Goal: Transaction & Acquisition: Purchase product/service

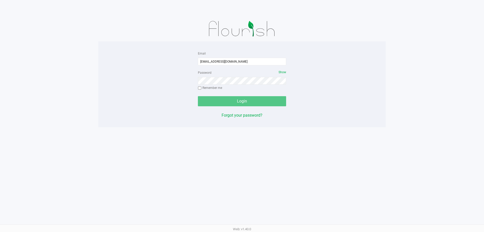
type input "pmicallef@Liveparallel.com"
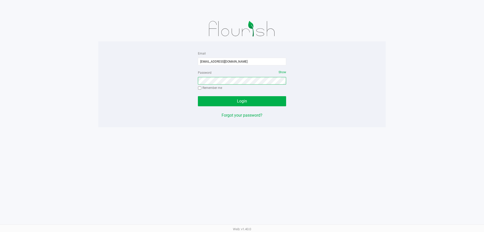
click at [198, 96] on button "Login" at bounding box center [242, 101] width 88 height 10
click at [336, 125] on div "Email pmicallef@Liveparallel.com Password Show Remember me Login Forgot your pa…" at bounding box center [241, 84] width 287 height 86
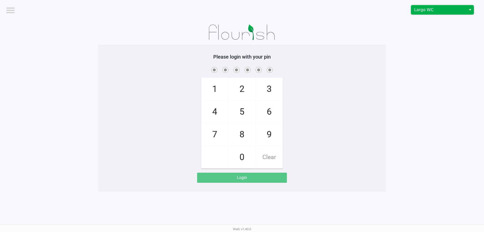
click at [433, 11] on span "Largo WC" at bounding box center [438, 10] width 49 height 6
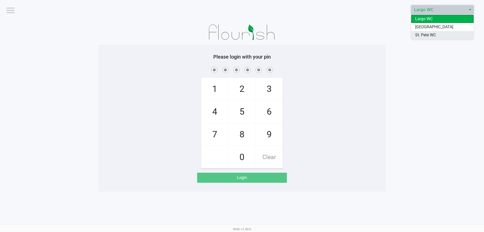
click at [426, 34] on span "St. Pete WC" at bounding box center [425, 35] width 21 height 6
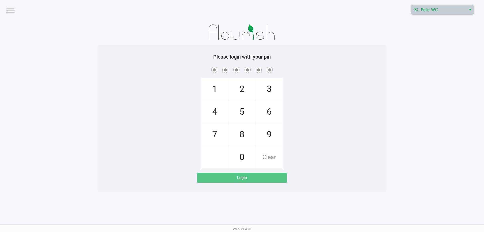
click at [418, 35] on app-pos-login-wrapper "Logout St. Pete WC Please login with your pin 1 4 7 2 5 8 0 3 6 9 Clear Login" at bounding box center [242, 95] width 484 height 191
checkbox input "true"
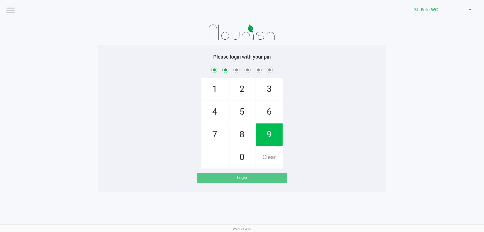
checkbox input "true"
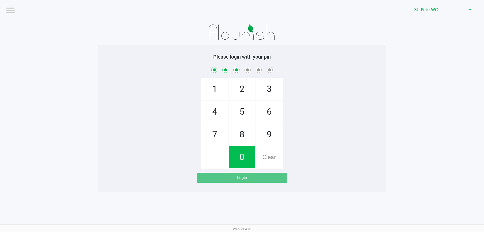
checkbox input "true"
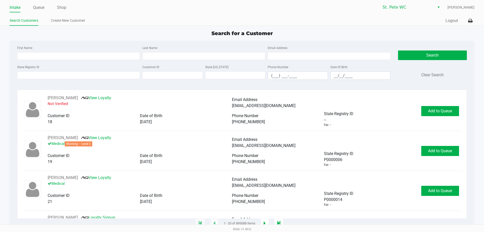
click at [57, 61] on div "First Name Last Name Email Address" at bounding box center [204, 54] width 376 height 19
click at [57, 75] on input "State Registry ID" at bounding box center [78, 75] width 123 height 8
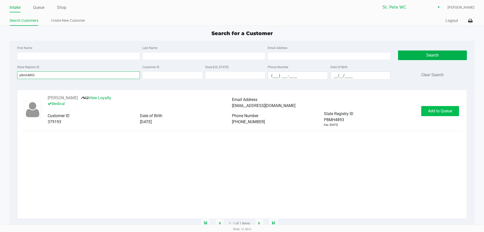
type input "p8mh4893"
click at [442, 107] on button "Add to Queue" at bounding box center [440, 111] width 38 height 10
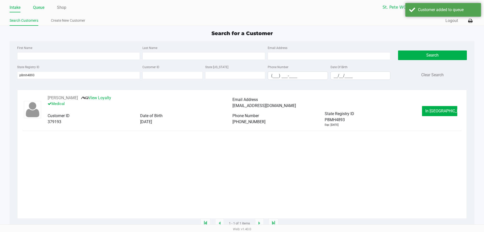
click at [40, 6] on link "Queue" at bounding box center [38, 7] width 11 height 7
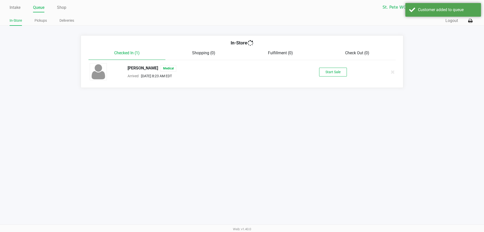
click at [332, 65] on div "Paul Micallef Jr Medical Arrived Aug 22, 2025 8:23 AM EDT Start Sale" at bounding box center [242, 72] width 312 height 18
click at [332, 68] on button "Start Sale" at bounding box center [333, 72] width 28 height 9
click at [437, 7] on div "Customer added to queue" at bounding box center [447, 10] width 59 height 6
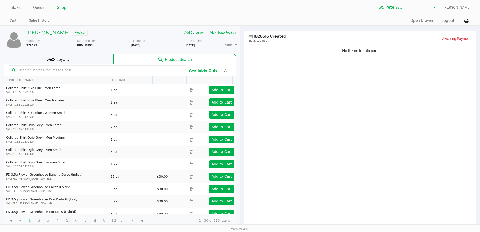
click at [322, 127] on div "No items in this cart" at bounding box center [360, 136] width 232 height 183
click at [329, 122] on div "No items in this cart" at bounding box center [360, 136] width 232 height 183
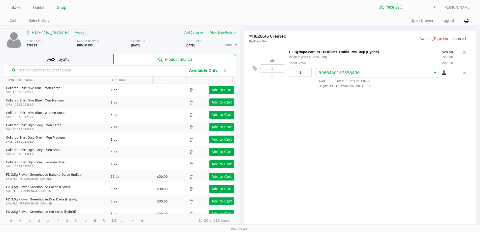
click at [376, 170] on div "1 FT 1g Vape Cart CDT Distillate Truffle Two Step (Hybrid) Original price (1 @ …" at bounding box center [360, 136] width 232 height 183
click at [463, 52] on icon at bounding box center [464, 52] width 4 height 5
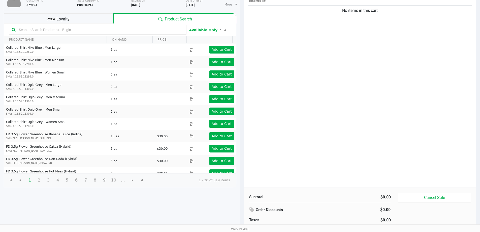
scroll to position [52, 0]
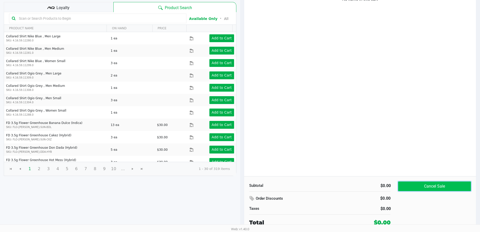
click at [445, 187] on button "Cancel Sale" at bounding box center [434, 186] width 73 height 10
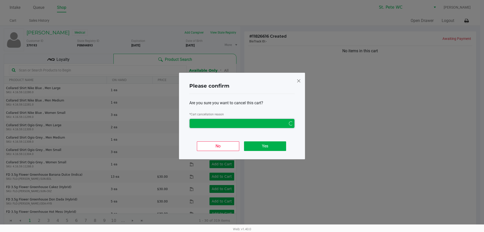
click at [256, 127] on span "NO DATA FOUND" at bounding box center [238, 123] width 98 height 9
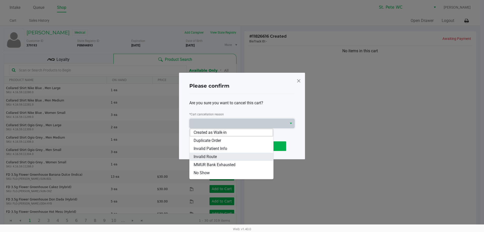
scroll to position [22, 0]
click at [230, 161] on li "Other" at bounding box center [231, 158] width 84 height 8
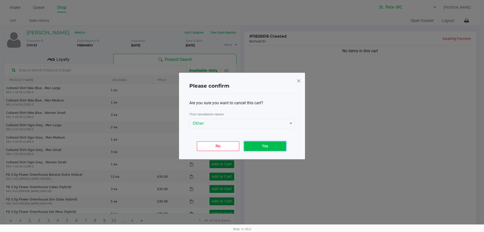
click at [262, 147] on button "Yes" at bounding box center [265, 146] width 42 height 10
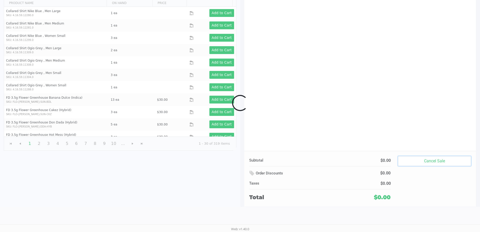
scroll to position [52, 0]
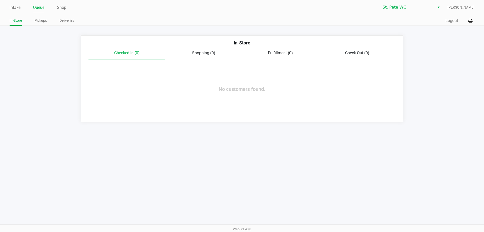
click at [298, 125] on div "Intake Queue Shop St. Pete WC Paul Micallef In-Store Pickups Deliveries Quick S…" at bounding box center [242, 116] width 484 height 232
click at [413, 92] on app-queue-list "In-Store Checked In (0) Shopping (0) Fulfillment (0) Check Out (0) No customers…" at bounding box center [242, 78] width 484 height 87
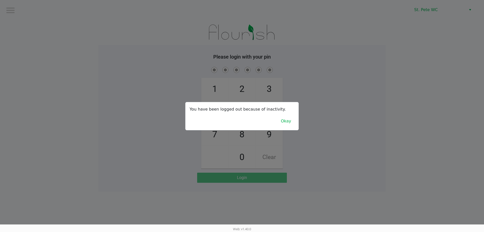
click at [126, 22] on div at bounding box center [242, 116] width 484 height 232
click at [293, 117] on button "Okay" at bounding box center [285, 121] width 17 height 10
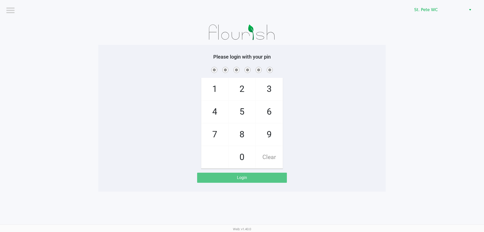
click at [320, 104] on div "1 4 7 2 5 8 0 3 6 9 Clear" at bounding box center [241, 117] width 287 height 103
checkbox input "true"
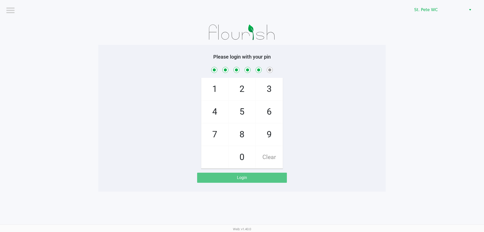
checkbox input "true"
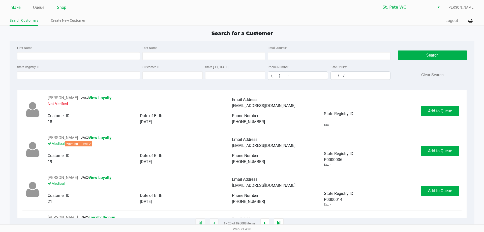
click at [65, 7] on link "Shop" at bounding box center [61, 7] width 9 height 7
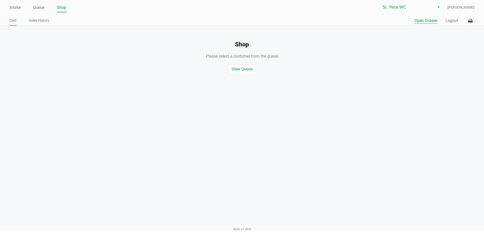
drag, startPoint x: 415, startPoint y: 16, endPoint x: 416, endPoint y: 21, distance: 5.3
click at [415, 16] on div "Intake Queue Shop St. Pete WC Paul Micallef Cart Sales History Quick Sale Open …" at bounding box center [242, 13] width 484 height 26
click at [416, 21] on button "Open Drawer" at bounding box center [425, 21] width 23 height 6
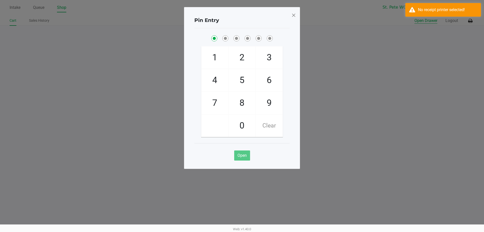
checkbox input "true"
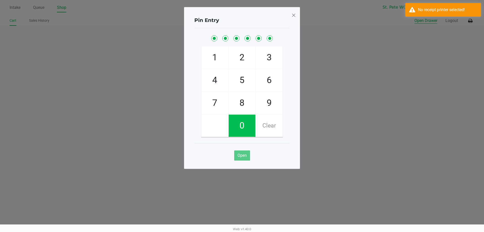
checkbox input "true"
click at [414, 18] on button "Open Drawer" at bounding box center [425, 21] width 23 height 6
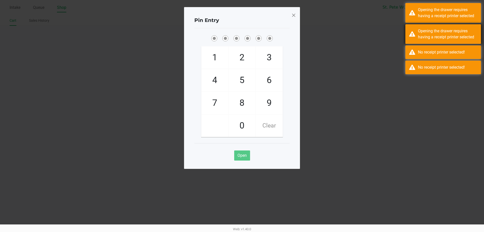
click at [415, 30] on div "Opening the drawer requires having a receipt printer selected" at bounding box center [443, 34] width 76 height 20
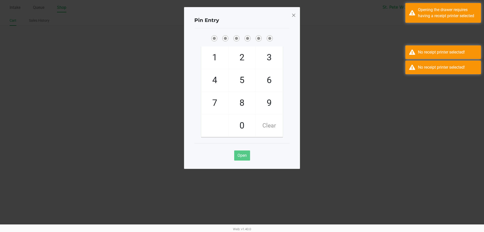
click at [415, 30] on div "Opening the drawer requires having a receipt printer selected" at bounding box center [443, 34] width 76 height 20
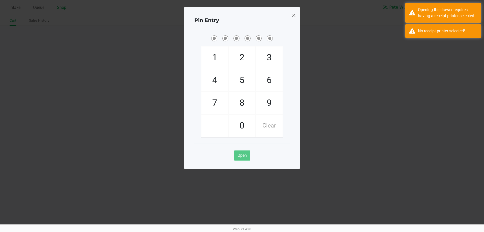
click at [418, 23] on ngb-modal-window "Pin Entry 1 4 7 2 5 8 0 3 6 9 Clear Open" at bounding box center [242, 116] width 484 height 232
click at [421, 23] on ngb-modal-window "Pin Entry 1 4 7 2 5 8 0 3 6 9 Clear Open" at bounding box center [242, 116] width 484 height 232
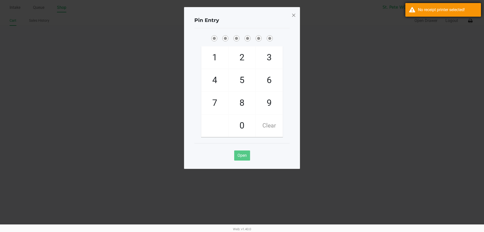
click at [421, 11] on div "No receipt printer selected!" at bounding box center [447, 10] width 59 height 6
drag, startPoint x: 299, startPoint y: 14, endPoint x: 291, endPoint y: 17, distance: 8.7
click at [297, 15] on div "Pin Entry 1 4 7 2 5 8 0 3 6 9 Clear Open" at bounding box center [242, 88] width 116 height 162
click at [289, 18] on div "Pin Entry" at bounding box center [241, 20] width 95 height 16
click at [290, 18] on div "Pin Entry 1 4 7 2 5 8 0 3 6 9 Clear Open" at bounding box center [242, 88] width 116 height 162
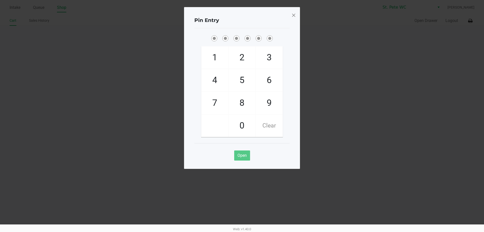
click at [290, 18] on div "Pin Entry 1 4 7 2 5 8 0 3 6 9 Clear Open" at bounding box center [242, 88] width 116 height 162
click at [293, 18] on span at bounding box center [293, 15] width 5 height 8
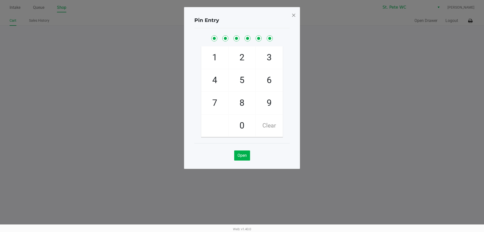
click at [293, 18] on div "Pin Entry 1 4 7 2 5 8 0 3 6 9 Clear Open" at bounding box center [242, 75] width 116 height 162
click at [315, 16] on ngb-modal-window "Pin Entry 1 4 7 2 5 8 0 3 6 9 Clear Open" at bounding box center [242, 116] width 484 height 232
click at [297, 15] on div "Pin Entry 1 4 7 2 5 8 0 3 6 9 Clear Open" at bounding box center [242, 88] width 116 height 162
click at [294, 16] on span at bounding box center [293, 15] width 5 height 8
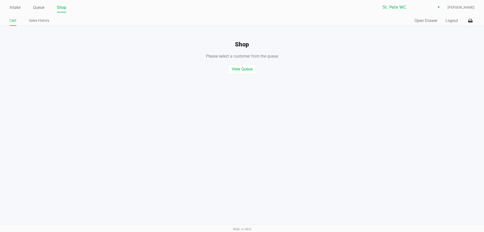
click at [294, 16] on div "Pin Entry 1 4 7 2 5 8 0 3 6 9 Clear Open" at bounding box center [242, 75] width 116 height 162
click at [352, 21] on div "Quick Sale Open Drawer Logout" at bounding box center [358, 20] width 232 height 9
click at [469, 19] on icon at bounding box center [470, 21] width 4 height 4
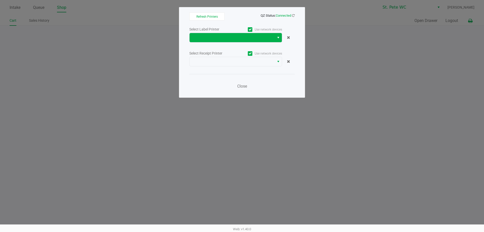
click at [277, 37] on span "Select" at bounding box center [278, 38] width 4 height 6
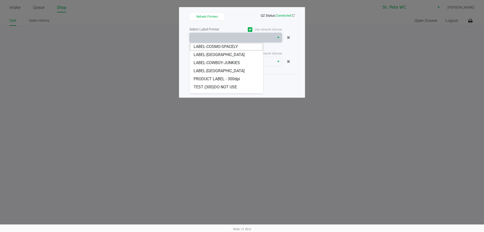
click at [224, 54] on span "LABEL-COSTA-RICA" at bounding box center [219, 55] width 51 height 6
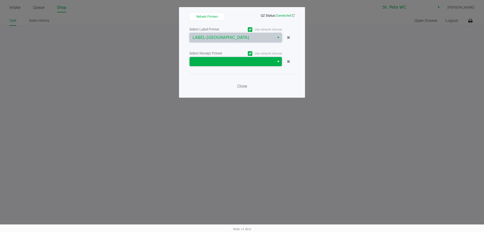
click at [224, 61] on span at bounding box center [232, 61] width 79 height 6
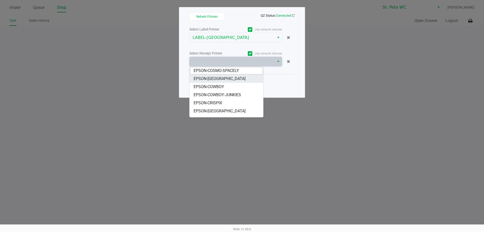
click at [224, 79] on span "EPSON-COSTA-RICA" at bounding box center [220, 79] width 52 height 6
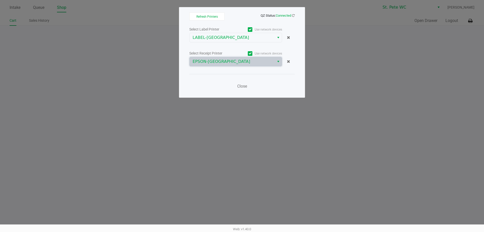
click at [224, 79] on div "Close" at bounding box center [241, 83] width 105 height 18
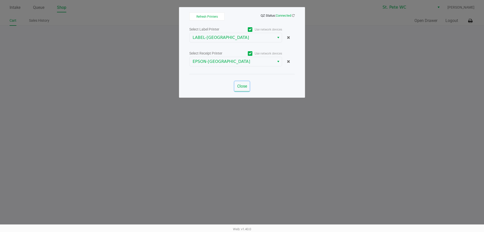
drag, startPoint x: 237, startPoint y: 83, endPoint x: 106, endPoint y: 20, distance: 145.4
click at [238, 83] on button "Close" at bounding box center [241, 86] width 15 height 10
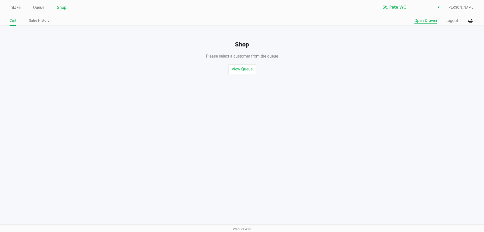
click at [425, 19] on button "Open Drawer" at bounding box center [425, 21] width 23 height 6
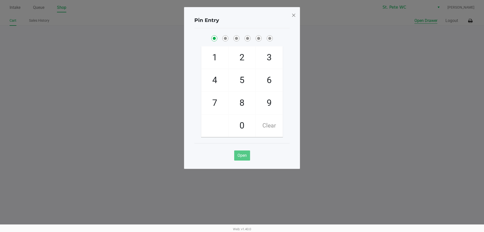
checkbox input "true"
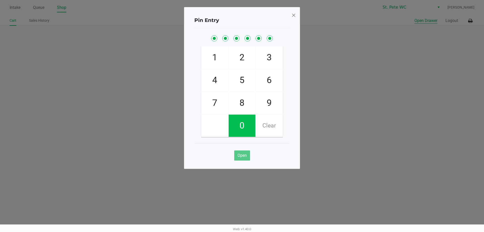
checkbox input "true"
click at [414, 18] on button "Open Drawer" at bounding box center [425, 21] width 23 height 6
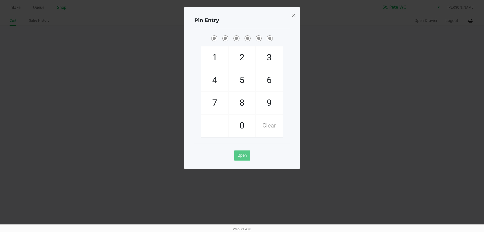
click at [293, 17] on span at bounding box center [293, 15] width 5 height 8
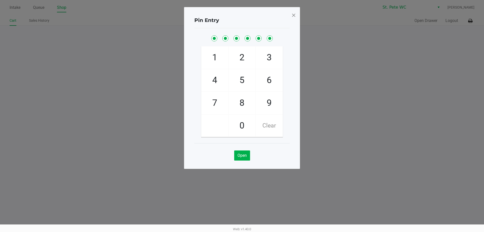
click at [294, 22] on div "Pin Entry 1 4 7 2 5 8 0 3 6 9 Clear Open" at bounding box center [242, 75] width 116 height 162
click at [292, 22] on div "Pin Entry 1 4 7 2 5 8 0 3 6 9 Clear Open" at bounding box center [242, 75] width 116 height 162
click at [288, 24] on div "Pin Entry" at bounding box center [241, 20] width 95 height 16
click at [293, 18] on span at bounding box center [293, 15] width 5 height 8
click at [295, 11] on div "Pin Entry 1 4 7 2 5 8 0 3 6 9 Clear Open" at bounding box center [242, 88] width 116 height 162
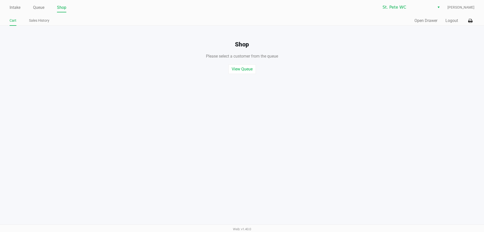
click at [331, 20] on div "Quick Sale Open Drawer Logout" at bounding box center [358, 20] width 232 height 9
click at [456, 20] on button "Logout" at bounding box center [451, 21] width 13 height 6
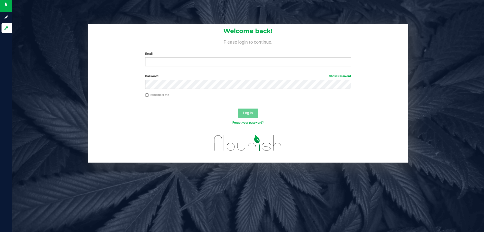
click at [218, 55] on label "Email" at bounding box center [247, 53] width 205 height 5
click at [218, 57] on input "Email" at bounding box center [247, 61] width 205 height 9
click at [212, 61] on input "Email" at bounding box center [247, 61] width 205 height 9
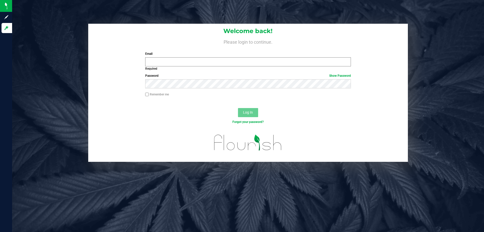
drag, startPoint x: 178, startPoint y: 52, endPoint x: 176, endPoint y: 62, distance: 10.8
click at [178, 52] on label "Email" at bounding box center [247, 53] width 205 height 5
click at [178, 57] on input "Email" at bounding box center [247, 61] width 205 height 9
click at [176, 62] on input "Email" at bounding box center [247, 61] width 205 height 9
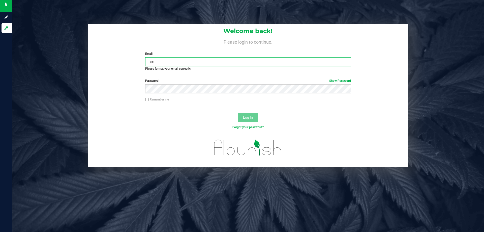
type input "p"
